Goal: Task Accomplishment & Management: Manage account settings

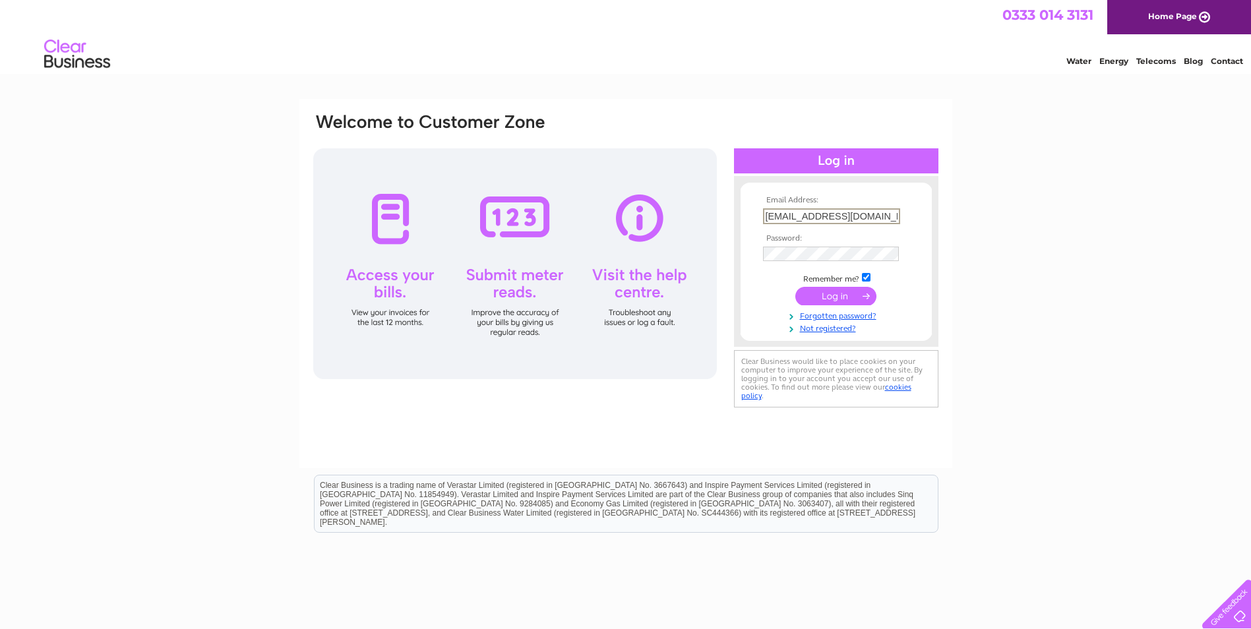
click at [894, 217] on input "[EMAIL_ADDRESS][DOMAIN_NAME]" at bounding box center [831, 216] width 137 height 16
click at [894, 217] on input "gnr@shakesncakesaberdeen.co.uk" at bounding box center [831, 216] width 137 height 16
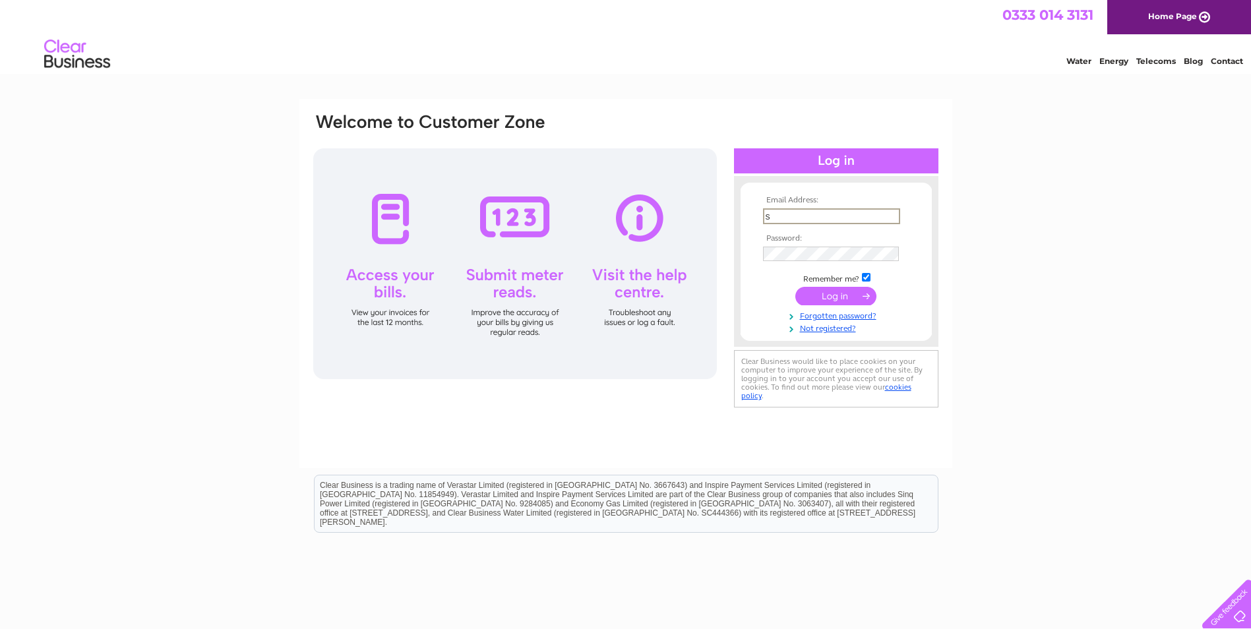
scroll to position [0, 0]
type input "[EMAIL_ADDRESS][DOMAIN_NAME]"
click at [851, 295] on input "submit" at bounding box center [836, 296] width 81 height 18
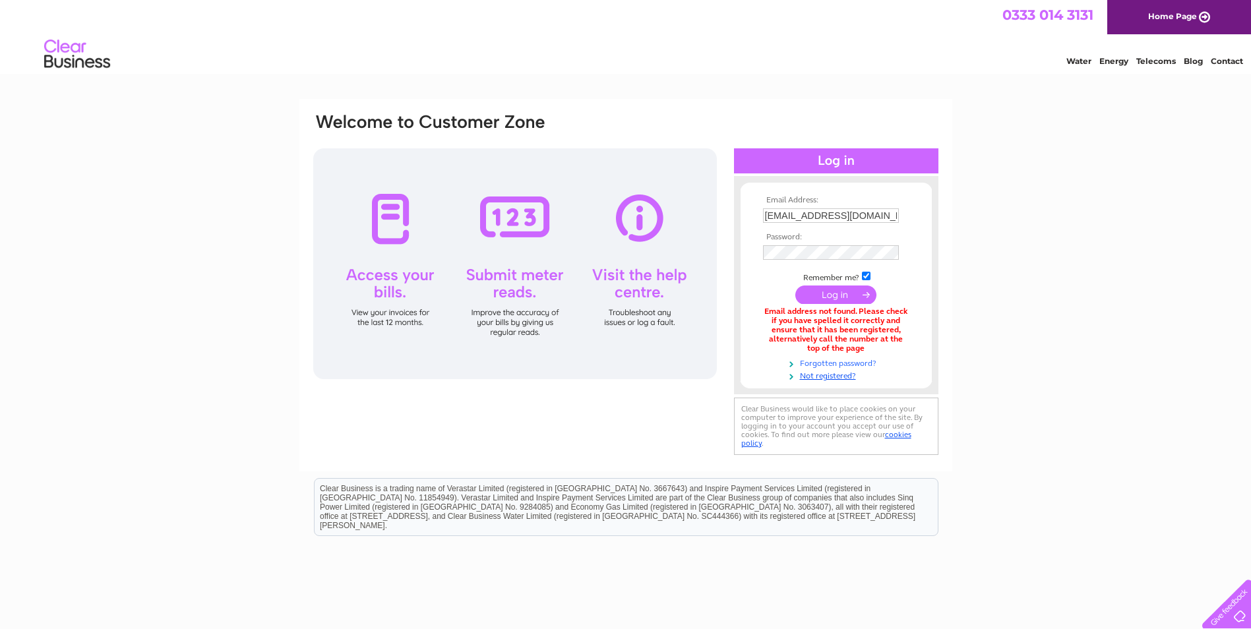
click at [842, 363] on link "Forgotten password?" at bounding box center [838, 362] width 150 height 13
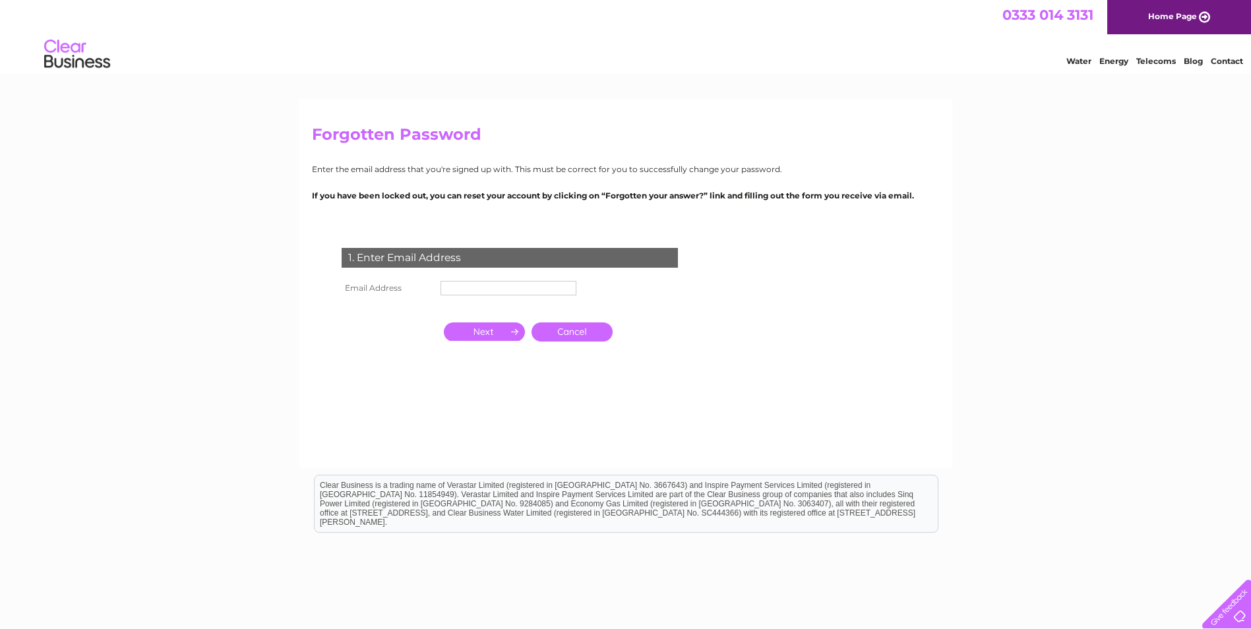
click at [495, 292] on input "text" at bounding box center [509, 288] width 136 height 15
click at [486, 333] on input "button" at bounding box center [484, 332] width 81 height 18
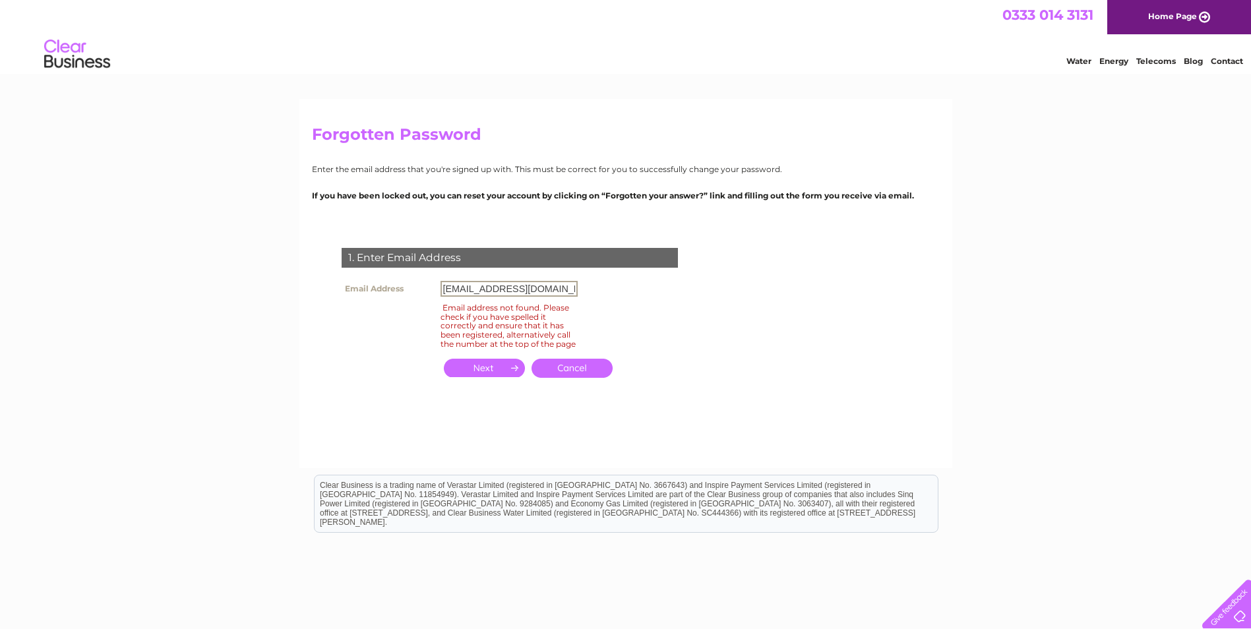
scroll to position [0, 11]
drag, startPoint x: 533, startPoint y: 288, endPoint x: 588, endPoint y: 288, distance: 55.4
click at [588, 288] on div "1. Enter Email Address Email Address shakesncakesabdn@outlook.com Email address…" at bounding box center [512, 321] width 401 height 172
click at [555, 291] on input "shakesncakesabdn@outlook.com" at bounding box center [509, 289] width 137 height 16
click at [531, 290] on input "[EMAIL_ADDRESS][DOMAIN_NAME]" at bounding box center [509, 289] width 137 height 16
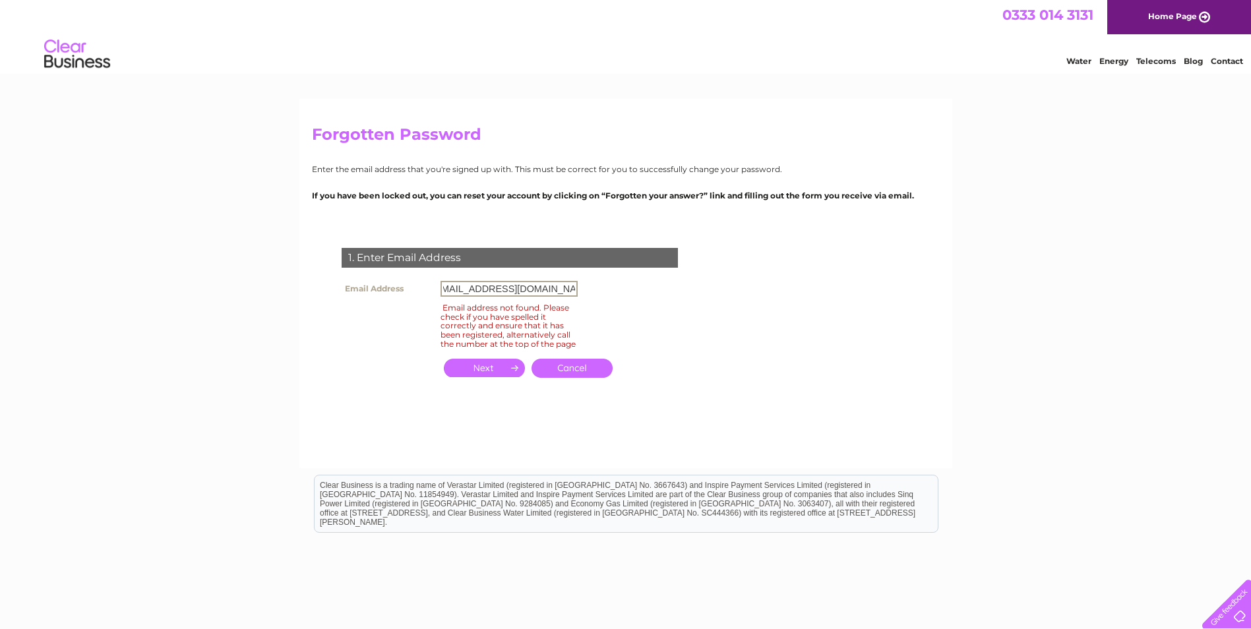
scroll to position [0, 0]
drag, startPoint x: 505, startPoint y: 291, endPoint x: 424, endPoint y: 296, distance: 81.3
click at [424, 296] on tr "Email Address shakesncakesabdn@outlook.com" at bounding box center [459, 289] width 243 height 22
click at [434, 305] on th at bounding box center [387, 326] width 99 height 52
click at [498, 375] on input "button" at bounding box center [484, 368] width 81 height 18
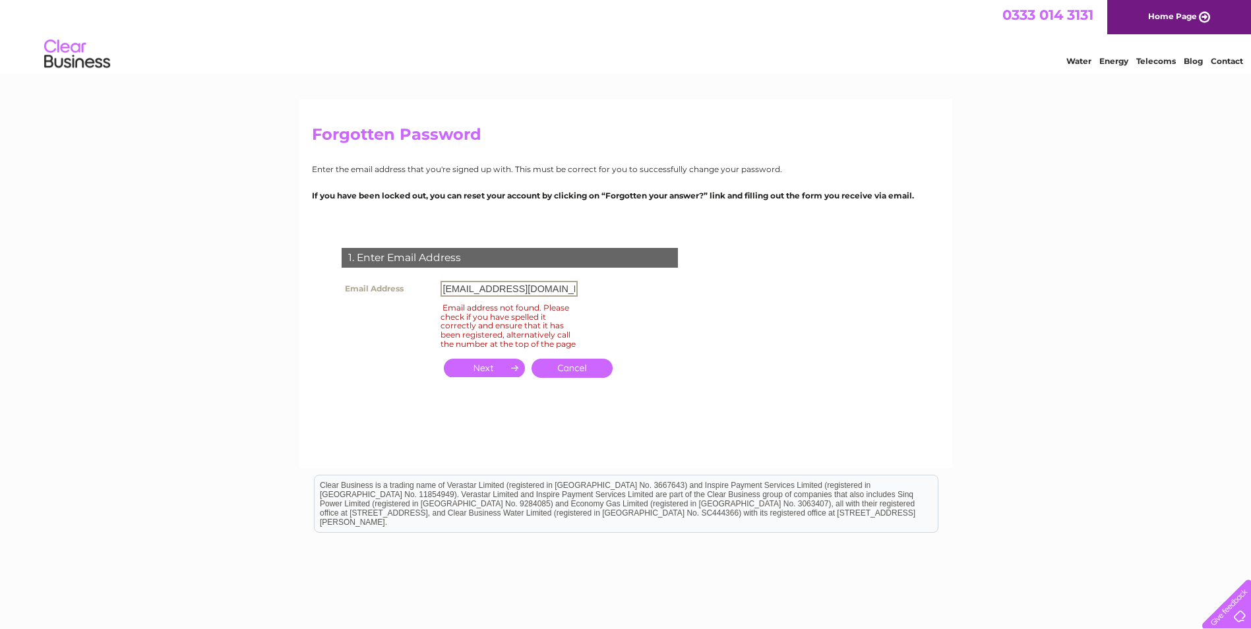
scroll to position [0, 11]
drag, startPoint x: 444, startPoint y: 290, endPoint x: 627, endPoint y: 287, distance: 182.8
click at [627, 287] on div "1. Enter Email Address Email Address shakesncakesabdn@outlook.com Email address…" at bounding box center [512, 321] width 401 height 172
type input "g"
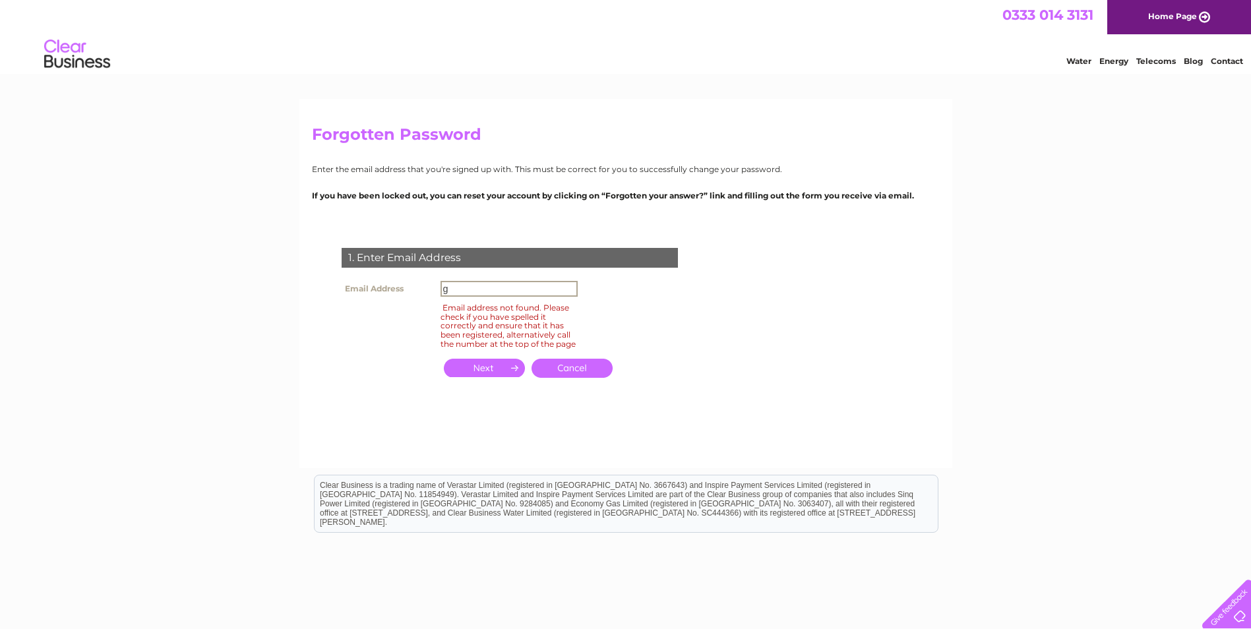
click at [855, 234] on form "1. Enter Email Address Email Address g Email address not found. Please check if…" at bounding box center [626, 327] width 628 height 211
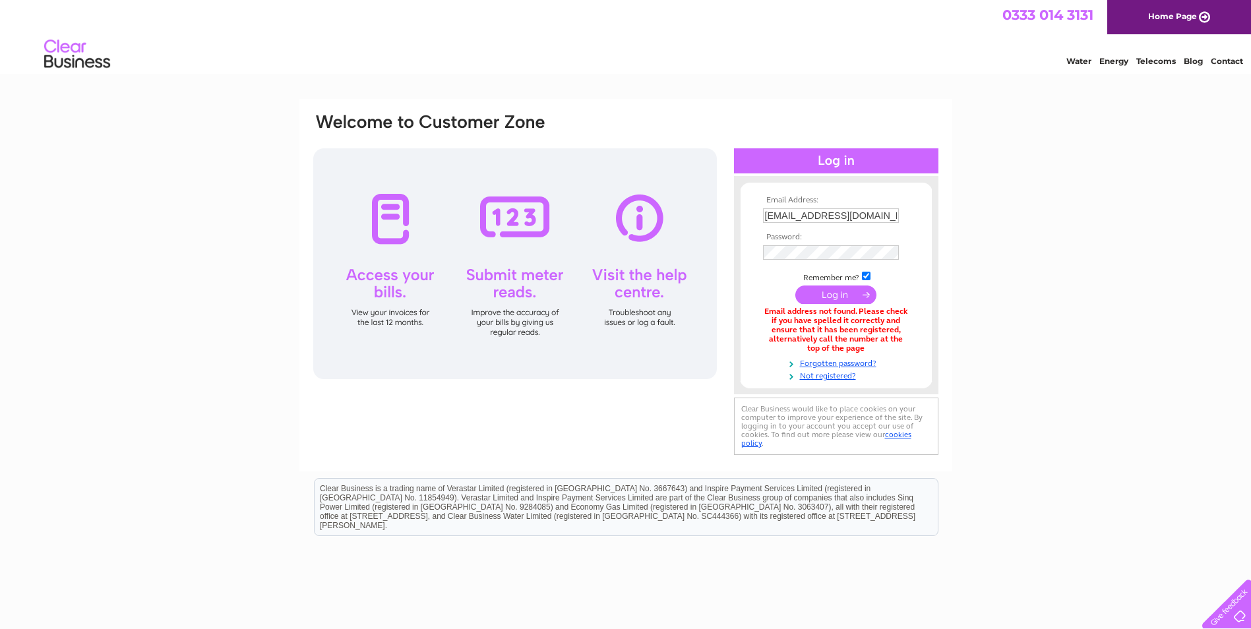
click at [804, 213] on input "[EMAIL_ADDRESS][DOMAIN_NAME]" at bounding box center [831, 215] width 136 height 15
click at [804, 213] on input "[EMAIL_ADDRESS][DOMAIN_NAME]" at bounding box center [831, 216] width 137 height 16
type input "gnr@shakesncakesaberdeen.co.uk"
click at [845, 296] on input "submit" at bounding box center [836, 295] width 81 height 18
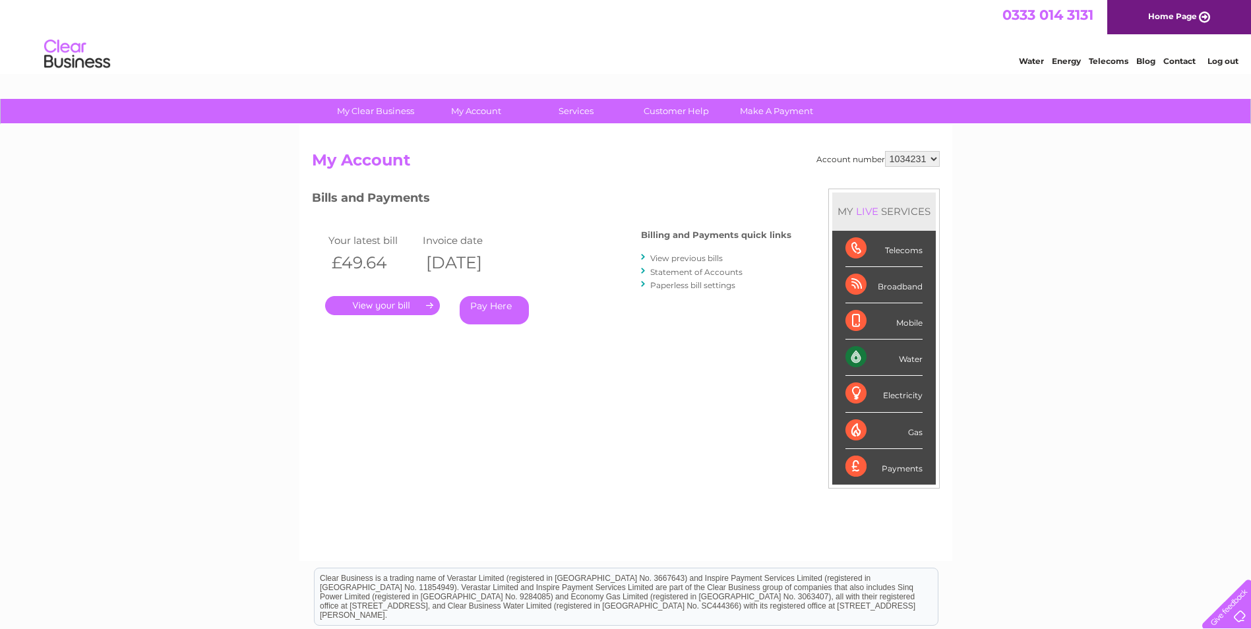
click at [1228, 63] on link "Log out" at bounding box center [1223, 61] width 31 height 10
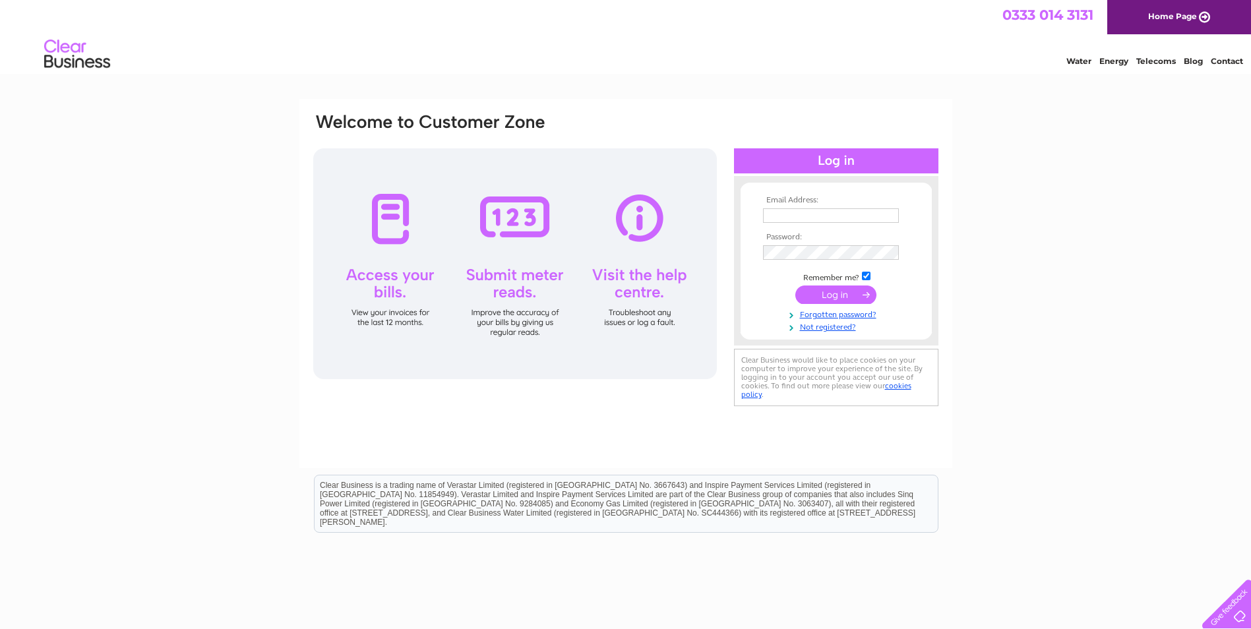
type input "[EMAIL_ADDRESS][DOMAIN_NAME]"
click at [848, 292] on input "submit" at bounding box center [836, 295] width 81 height 18
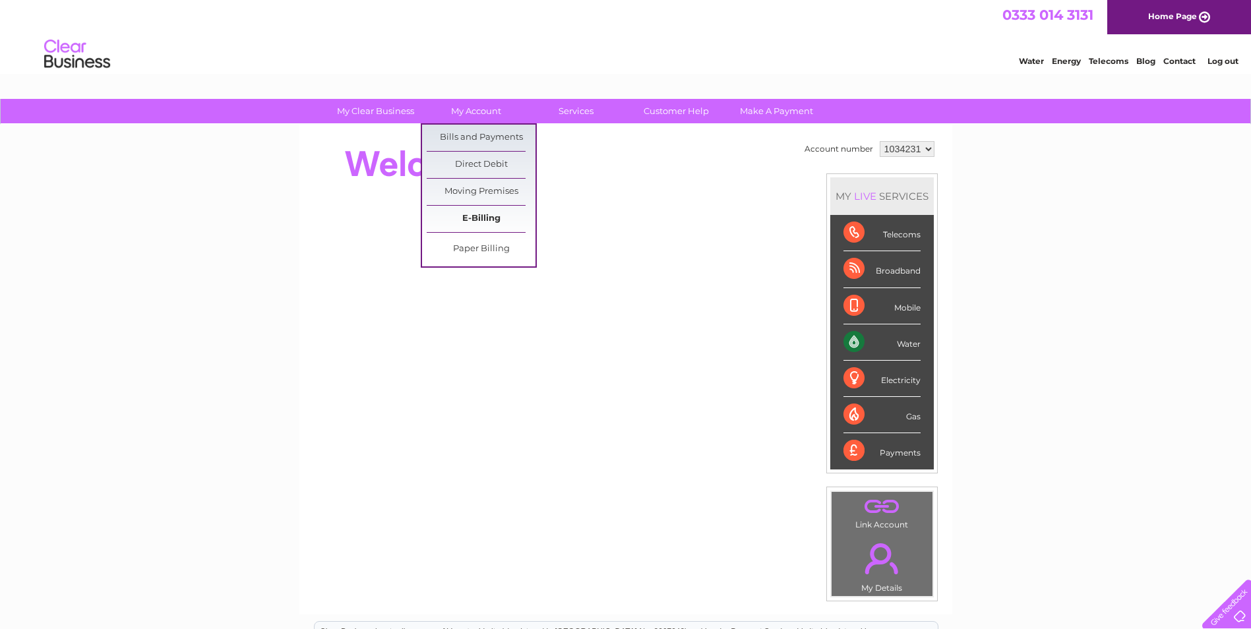
click at [491, 223] on link "E-Billing" at bounding box center [481, 219] width 109 height 26
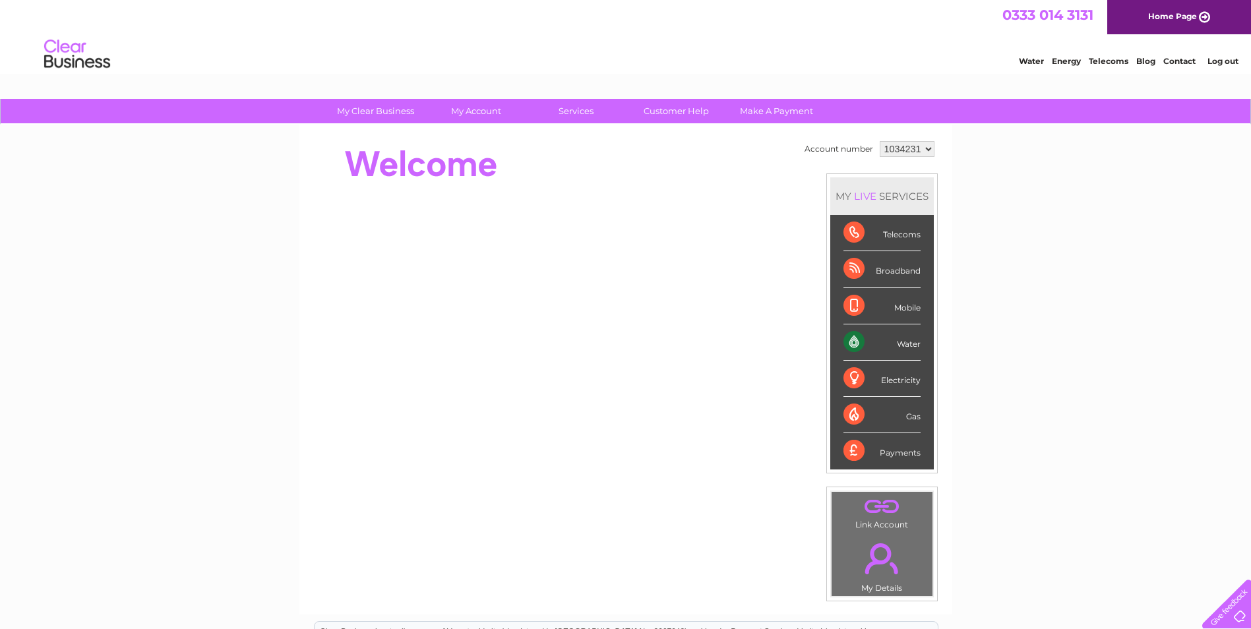
click at [759, 175] on div at bounding box center [552, 164] width 480 height 53
click at [918, 144] on select "1034231" at bounding box center [907, 149] width 55 height 16
click at [911, 150] on select "1034231" at bounding box center [907, 149] width 55 height 16
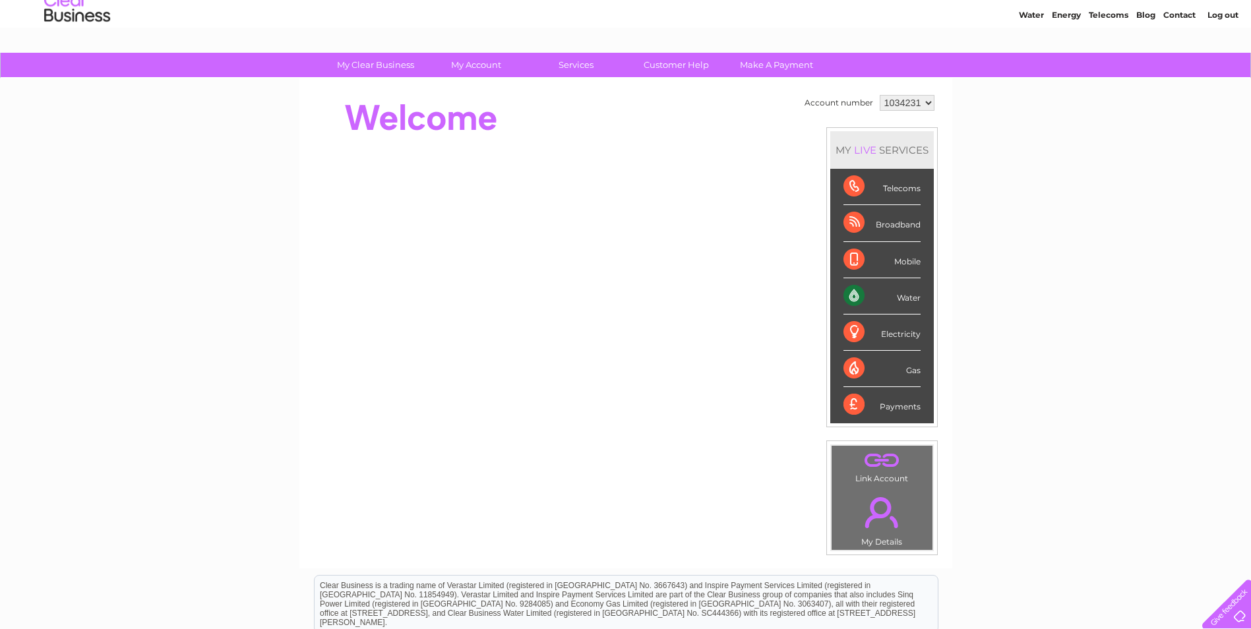
scroll to position [132, 0]
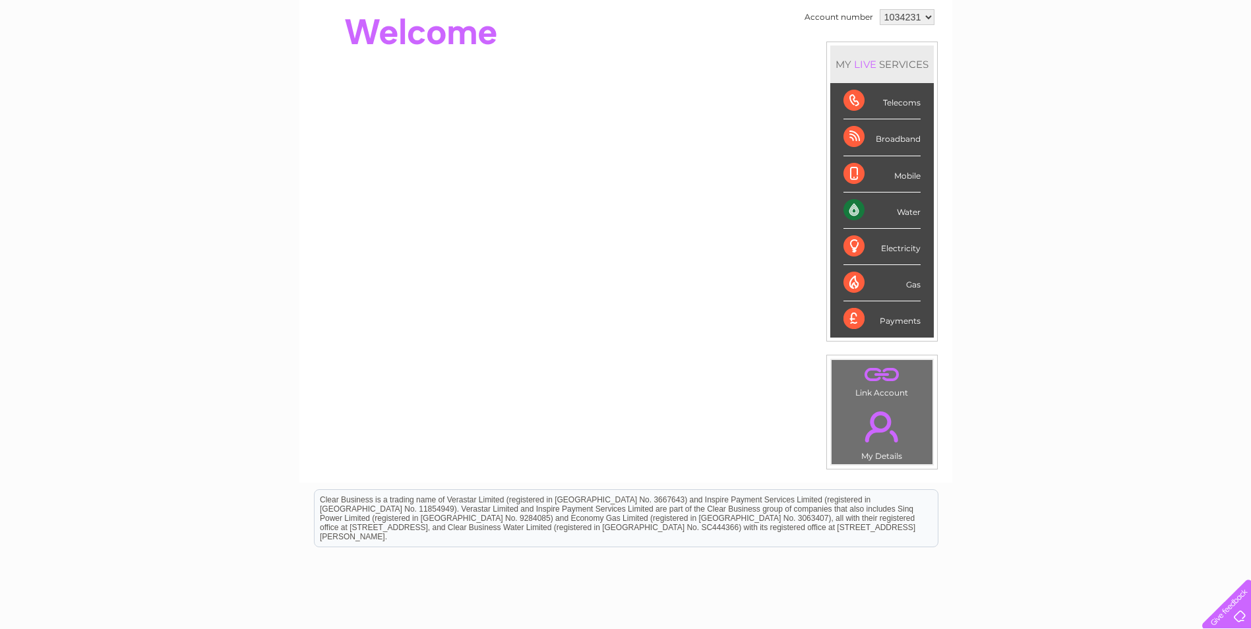
drag, startPoint x: 876, startPoint y: 455, endPoint x: 881, endPoint y: 442, distance: 13.4
click at [876, 453] on td ". My Details" at bounding box center [882, 432] width 102 height 65
click at [883, 429] on link "." at bounding box center [882, 427] width 94 height 46
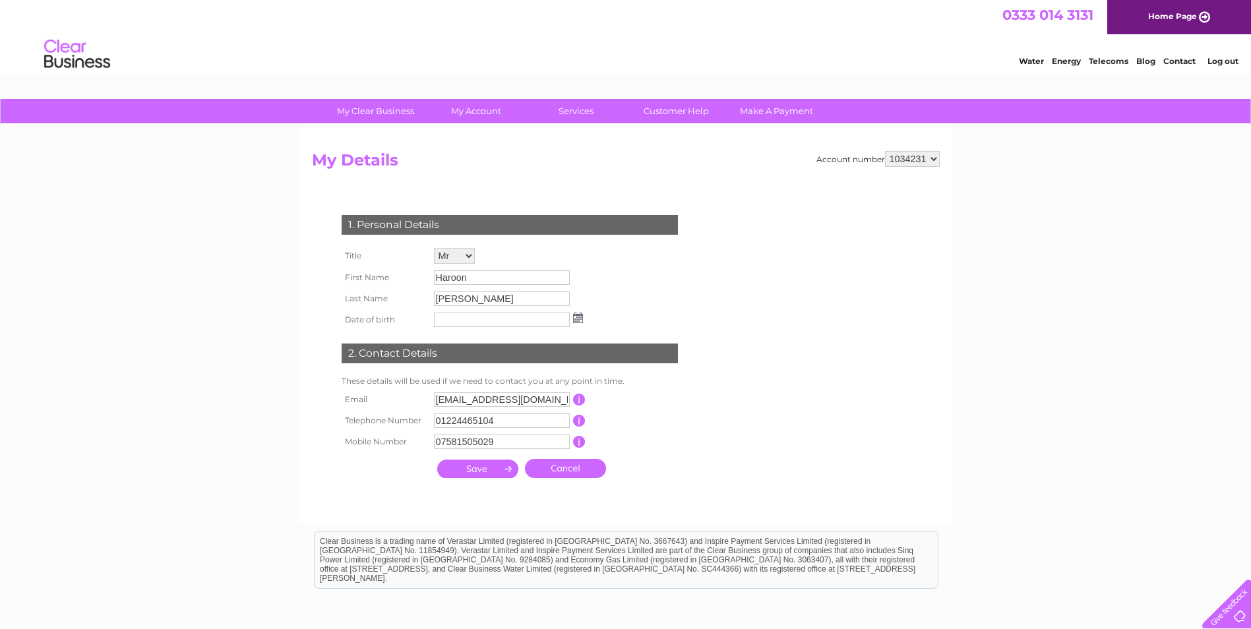
click at [1237, 60] on link "Log out" at bounding box center [1223, 61] width 31 height 10
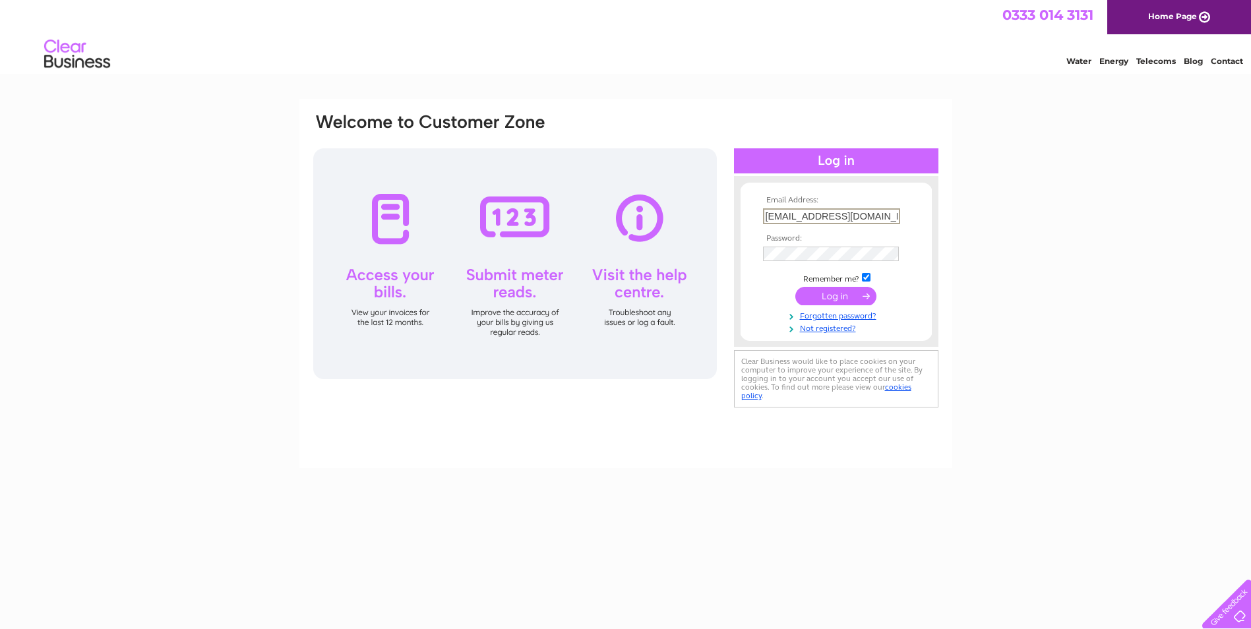
click at [826, 217] on input "[EMAIL_ADDRESS][DOMAIN_NAME]" at bounding box center [831, 216] width 137 height 16
type input ".[DOMAIN_NAME]"
drag, startPoint x: 808, startPoint y: 219, endPoint x: 680, endPoint y: 220, distance: 128.6
click at [680, 220] on div "Email Address: .[DOMAIN_NAME] Invalid Email Address Password:" at bounding box center [626, 268] width 628 height 312
click at [837, 295] on input "submit" at bounding box center [836, 296] width 81 height 18
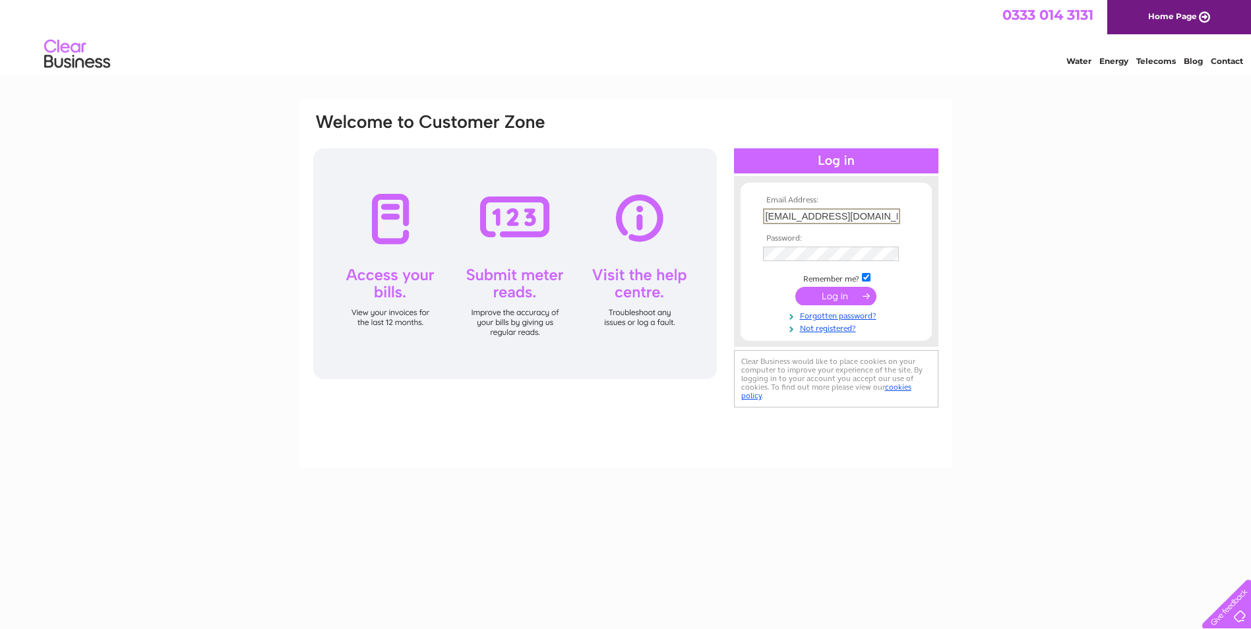
click at [790, 216] on input "[EMAIL_ADDRESS][DOMAIN_NAME]" at bounding box center [831, 216] width 137 height 16
drag, startPoint x: 788, startPoint y: 216, endPoint x: 982, endPoint y: 222, distance: 194.0
click at [982, 222] on div "Email Address: @[DOMAIN_NAME] Invalid Email Address Password:" at bounding box center [625, 396] width 1251 height 595
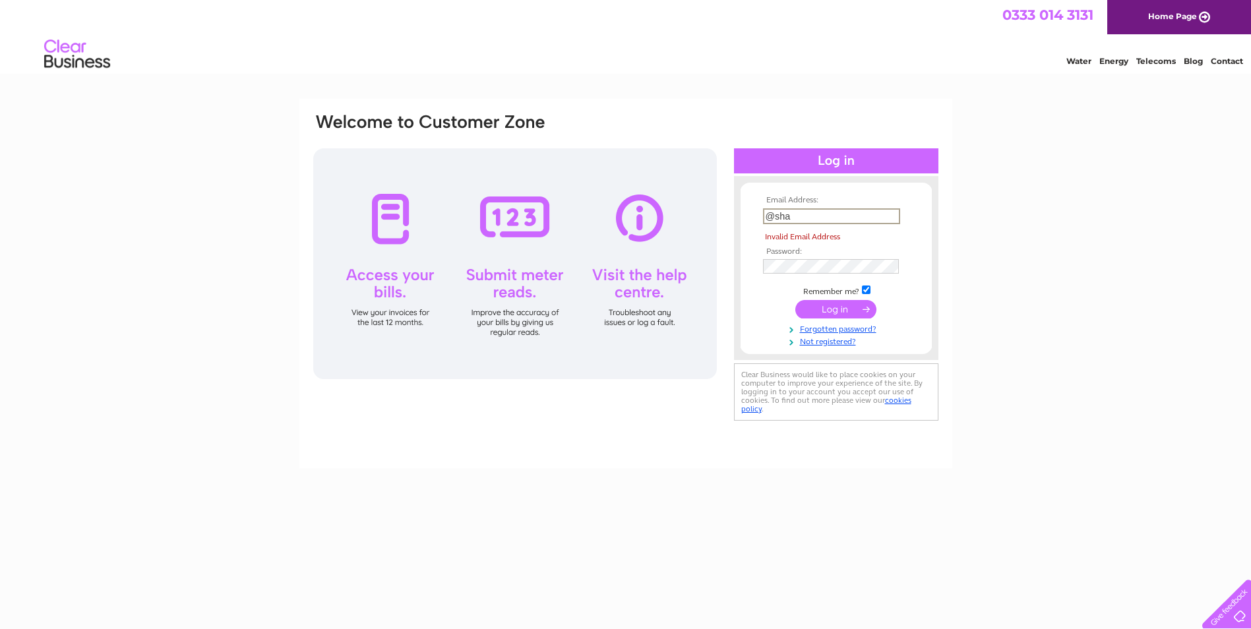
scroll to position [0, 0]
type input "@"
type input "s"
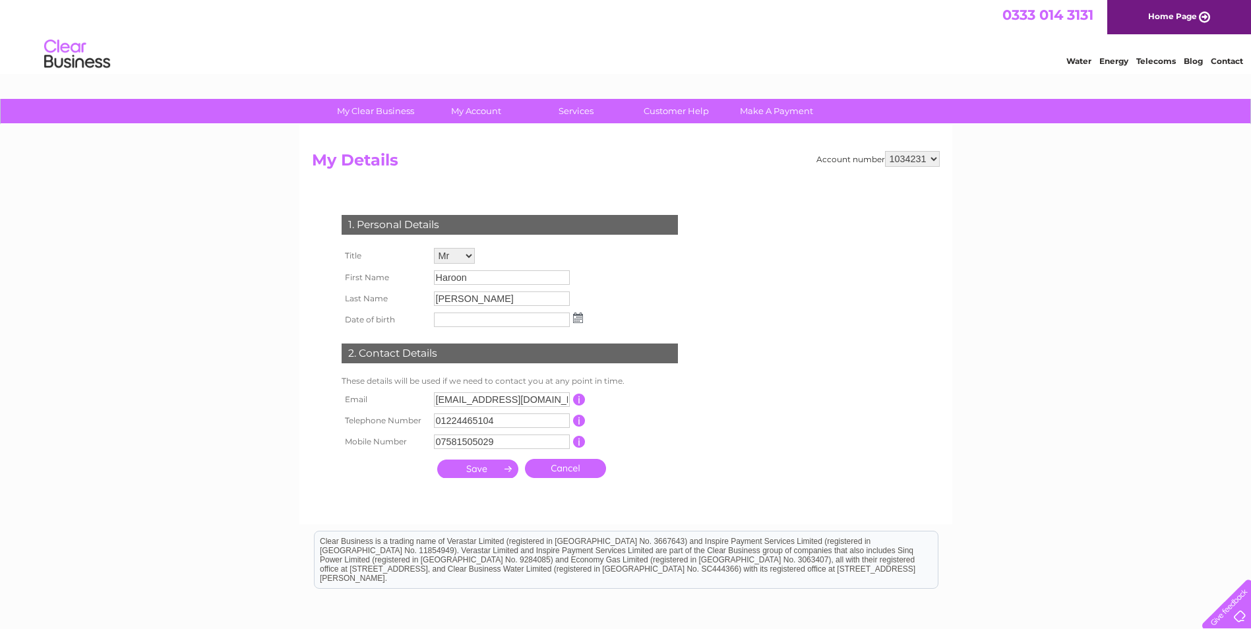
click at [71, 60] on img at bounding box center [77, 54] width 67 height 40
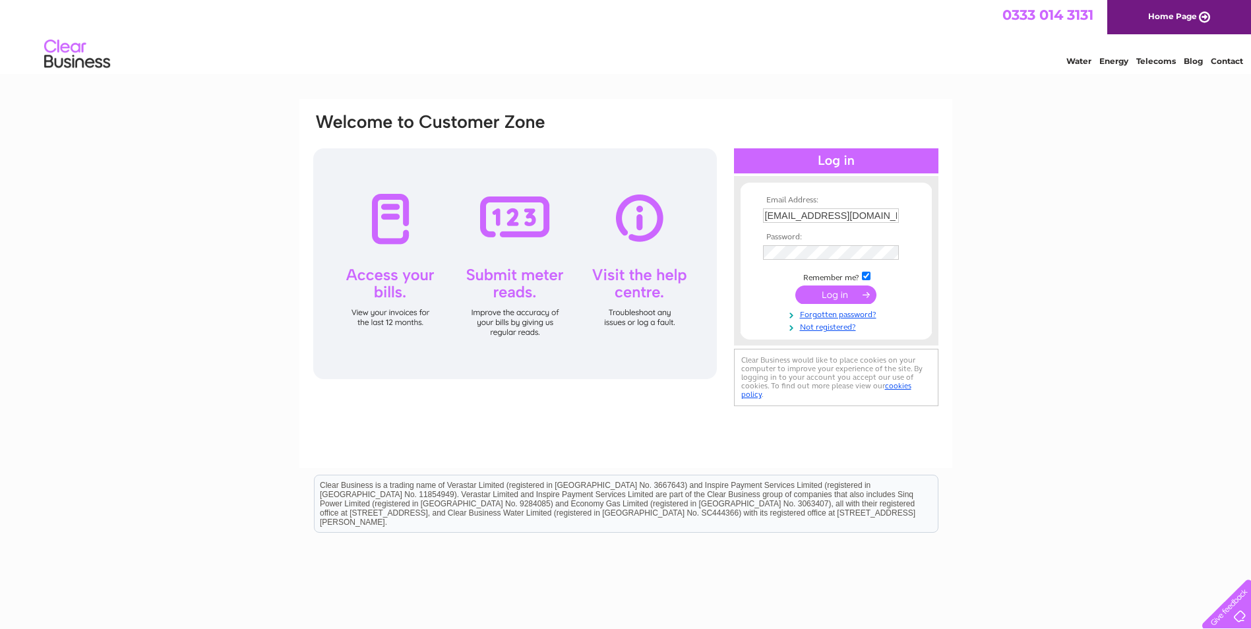
click at [786, 213] on input "[EMAIL_ADDRESS][DOMAIN_NAME]" at bounding box center [831, 215] width 136 height 15
click at [786, 213] on input "[EMAIL_ADDRESS][DOMAIN_NAME]" at bounding box center [831, 216] width 137 height 16
type input "[EMAIL_ADDRESS][DOMAIN_NAME]"
click at [853, 292] on input "submit" at bounding box center [836, 296] width 81 height 18
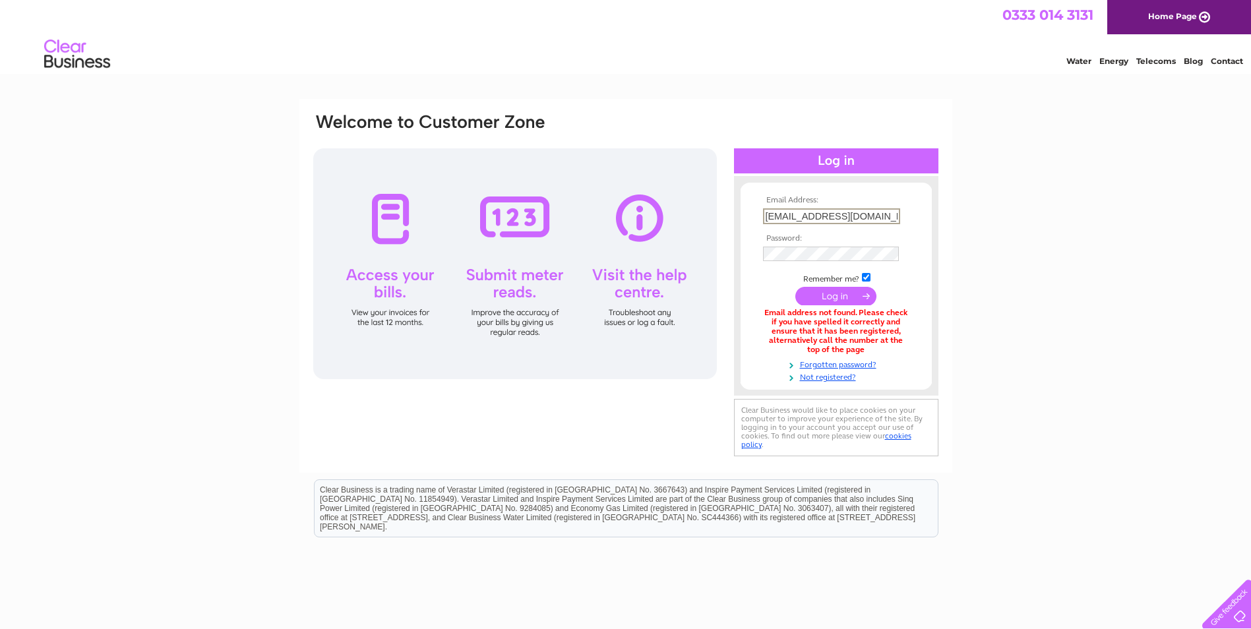
click at [806, 210] on input "[EMAIL_ADDRESS][DOMAIN_NAME]" at bounding box center [831, 216] width 137 height 16
drag, startPoint x: 865, startPoint y: 217, endPoint x: 680, endPoint y: 191, distance: 187.2
click at [680, 193] on div "Email Address: @[DOMAIN_NAME] Password:" at bounding box center [626, 286] width 628 height 348
type input "[EMAIL_ADDRESS][DOMAIN_NAME]"
